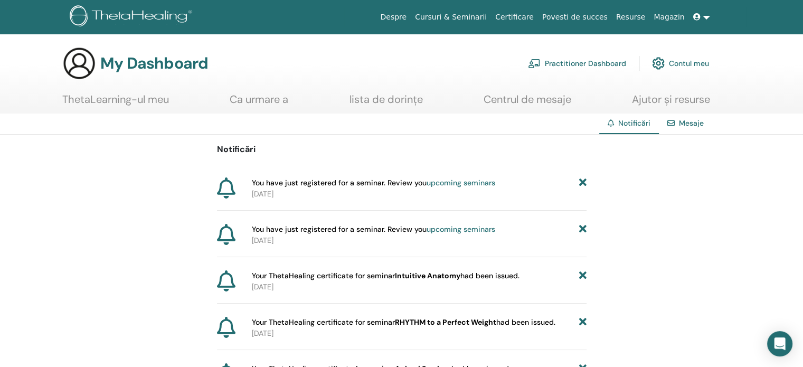
click at [143, 104] on link "ThetaLearning-ul meu" at bounding box center [115, 103] width 107 height 21
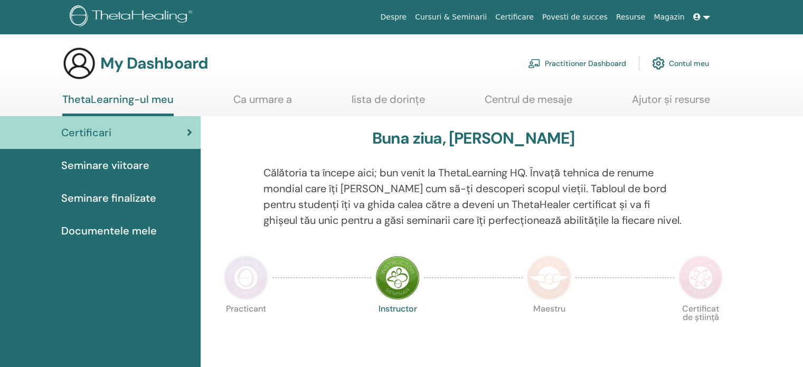
click at [95, 167] on span "Seminare viitoare" at bounding box center [105, 165] width 88 height 16
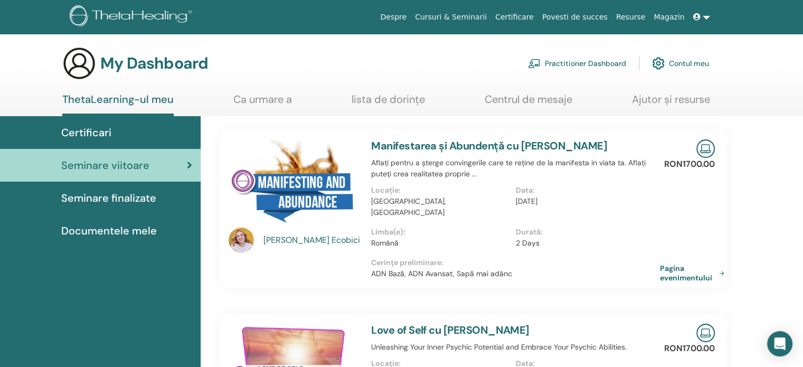
click at [268, 97] on link "Ca urmare a" at bounding box center [262, 103] width 59 height 21
